Goal: Contribute content: Contribute content

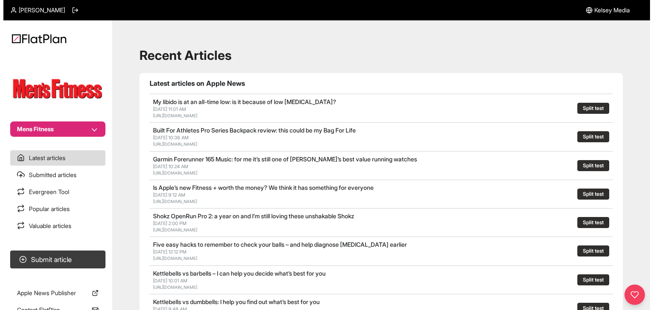
scroll to position [16, 0]
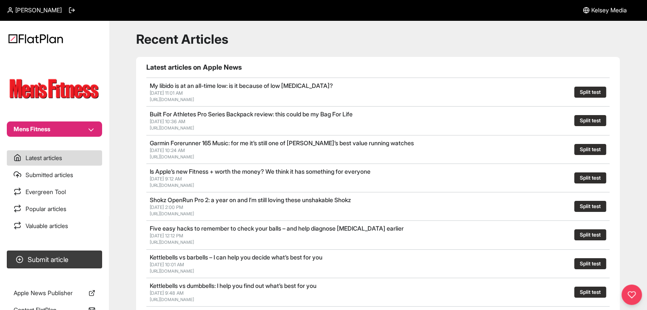
drag, startPoint x: 71, startPoint y: 135, endPoint x: 71, endPoint y: 131, distance: 4.3
click at [71, 133] on button "Mens Fitness" at bounding box center [54, 129] width 95 height 15
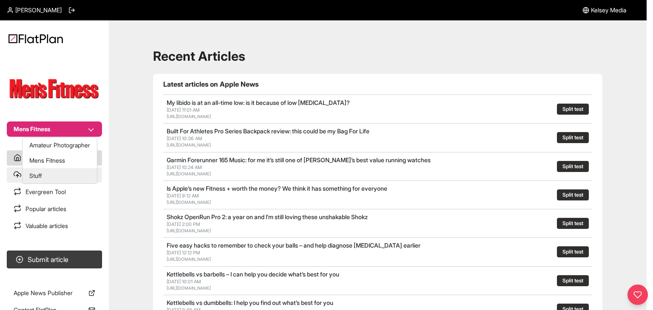
click at [57, 173] on button "Stuff" at bounding box center [60, 175] width 74 height 15
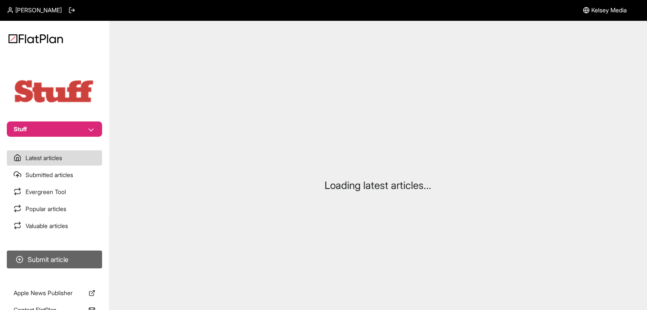
click at [71, 268] on button "Submit article" at bounding box center [54, 260] width 95 height 18
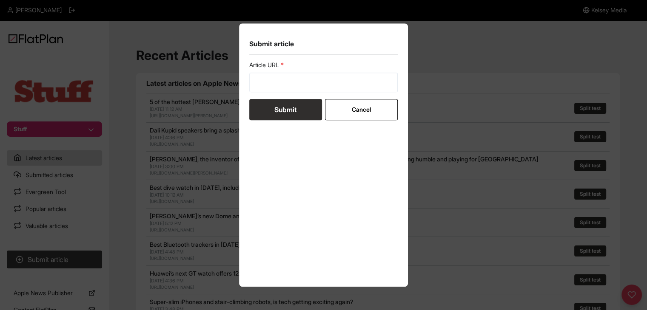
click at [291, 92] on form "Article URL Submit Cancel" at bounding box center [323, 91] width 149 height 60
click at [291, 90] on input "url" at bounding box center [323, 83] width 149 height 20
paste input "https://www.stuff.tv/features/best-smart-lights-and-light-bulbs/"
type input "https://www.stuff.tv/features/best-smart-lights-and-light-bulbs/"
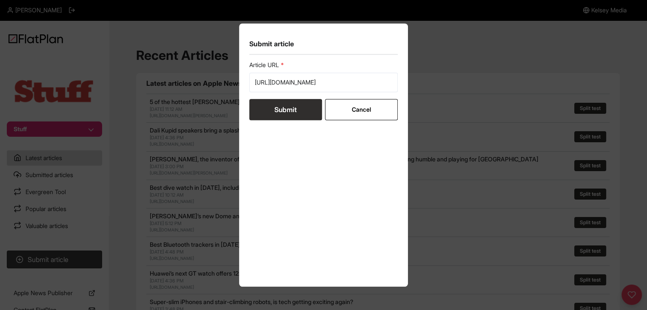
click at [290, 106] on button "Submit" at bounding box center [285, 109] width 73 height 21
